Goal: Book appointment/travel/reservation

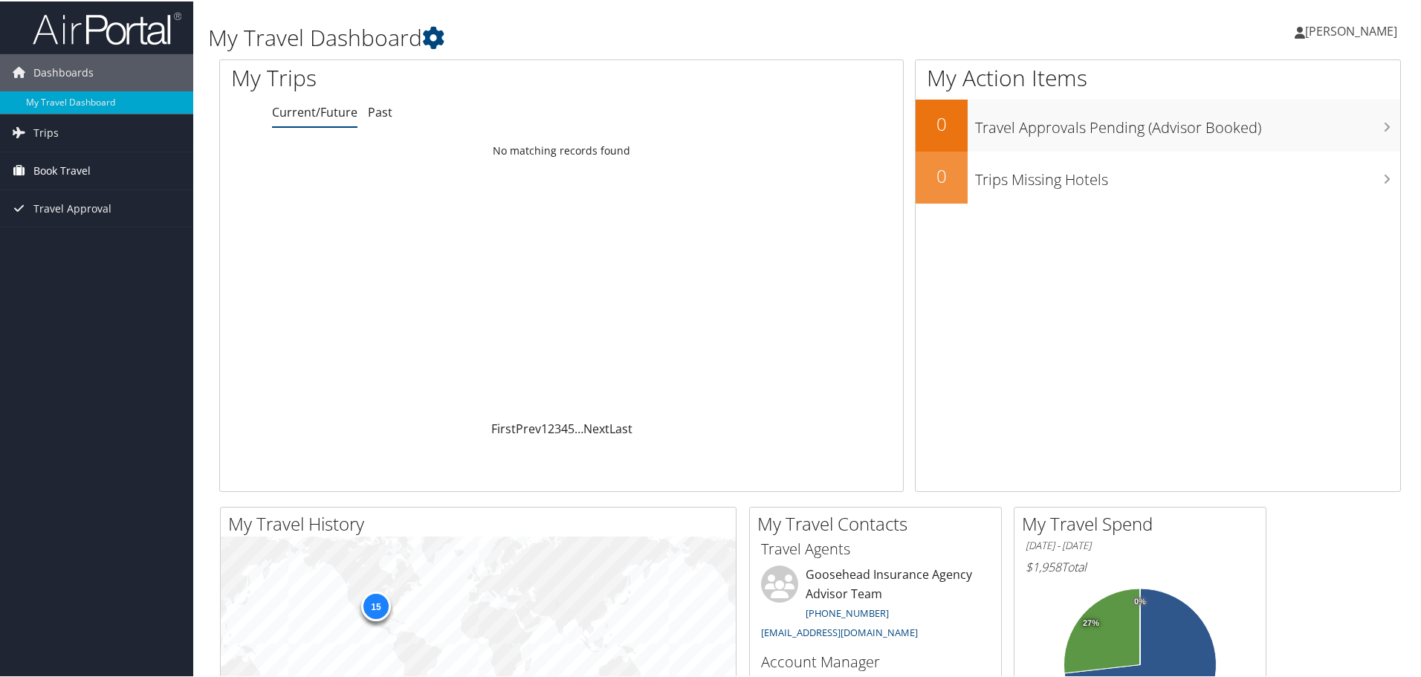
click at [43, 173] on span "Book Travel" at bounding box center [61, 169] width 57 height 37
click at [66, 246] on link "Book/Manage Online Trips" at bounding box center [96, 244] width 193 height 22
